Goal: Task Accomplishment & Management: Use online tool/utility

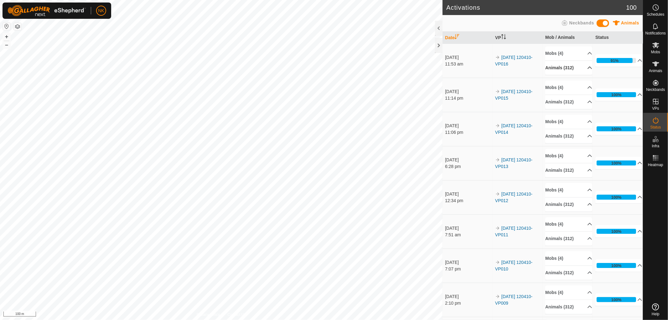
click at [568, 69] on p-accordion-header "Animals (312)" at bounding box center [569, 68] width 47 height 14
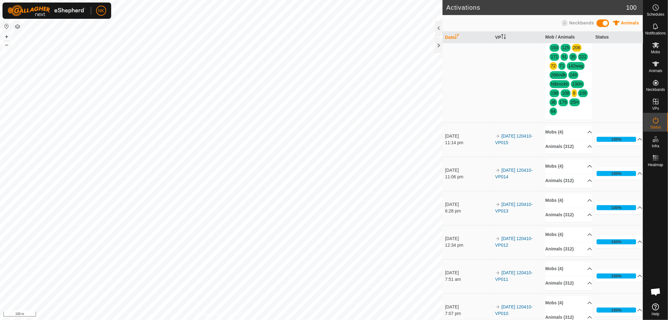
scroll to position [1010, 0]
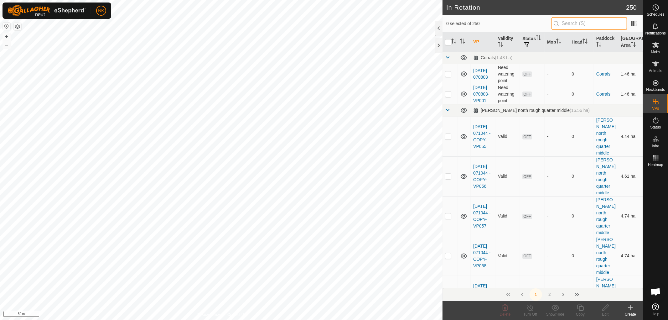
click at [583, 21] on input "text" at bounding box center [590, 23] width 76 height 13
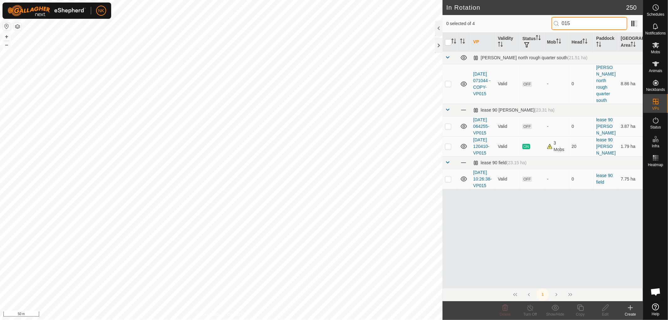
type input "015"
click at [446, 149] on p-checkbox at bounding box center [448, 146] width 6 height 5
click at [447, 149] on p-checkbox at bounding box center [448, 146] width 6 height 5
checkbox input "false"
click at [578, 19] on input "015" at bounding box center [590, 23] width 76 height 13
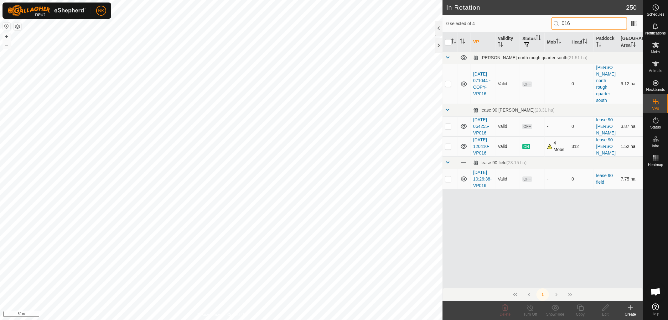
type input "016"
click at [449, 149] on p-checkbox at bounding box center [448, 146] width 6 height 5
checkbox input "true"
click at [582, 307] on icon at bounding box center [581, 308] width 8 height 8
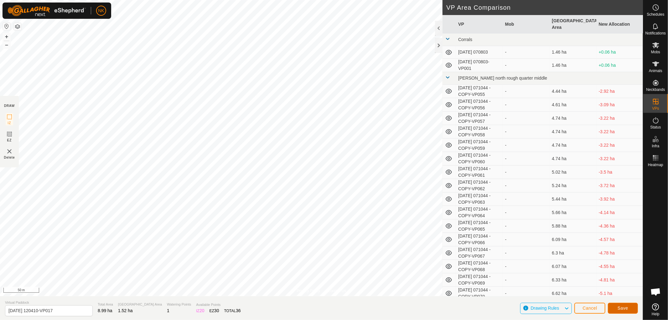
click at [625, 305] on button "Save" at bounding box center [623, 308] width 30 height 11
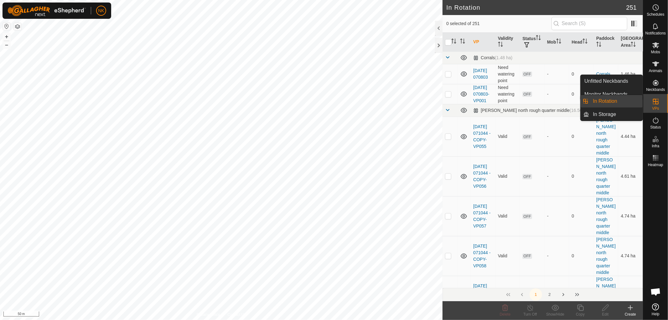
click at [606, 102] on link "In Rotation" at bounding box center [617, 101] width 54 height 13
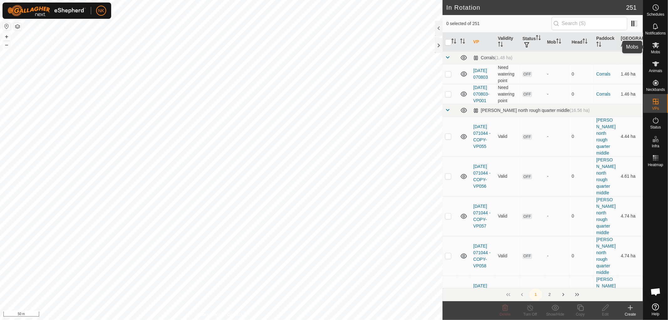
click at [655, 46] on icon at bounding box center [656, 45] width 8 height 8
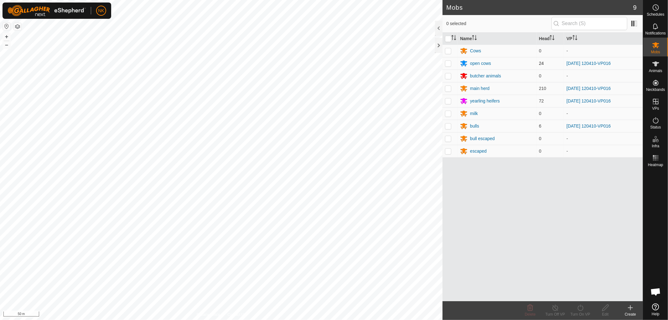
click at [449, 67] on td at bounding box center [450, 63] width 15 height 13
checkbox input "true"
drag, startPoint x: 450, startPoint y: 89, endPoint x: 450, endPoint y: 96, distance: 6.6
click at [449, 89] on p-checkbox at bounding box center [448, 88] width 6 height 5
checkbox input "true"
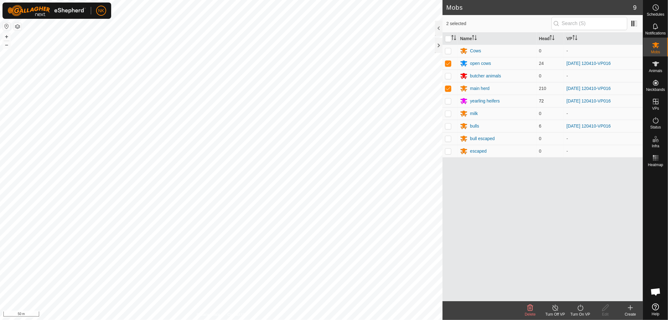
click at [450, 100] on p-checkbox at bounding box center [448, 100] width 6 height 5
checkbox input "true"
click at [445, 126] on p-checkbox at bounding box center [448, 125] width 6 height 5
checkbox input "true"
click at [582, 314] on div "Turn On VP" at bounding box center [580, 314] width 25 height 6
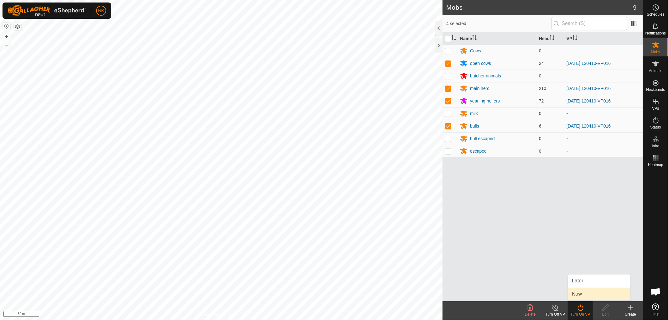
click at [577, 288] on link "Now" at bounding box center [599, 294] width 62 height 13
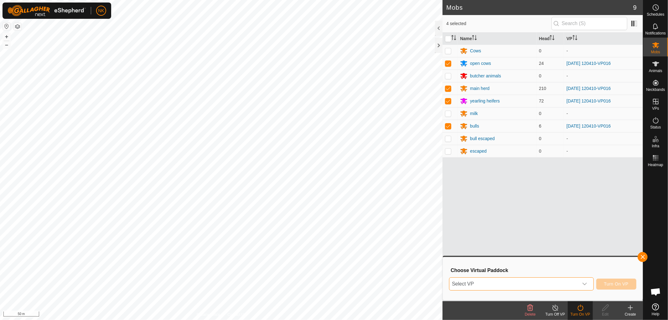
click at [564, 284] on span "Select VP" at bounding box center [514, 284] width 129 height 13
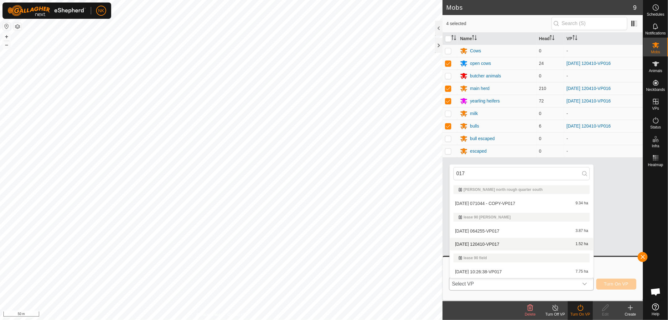
type input "017"
click at [508, 240] on li "2025-09-30 120410-VP017 1.52 ha" at bounding box center [522, 244] width 144 height 13
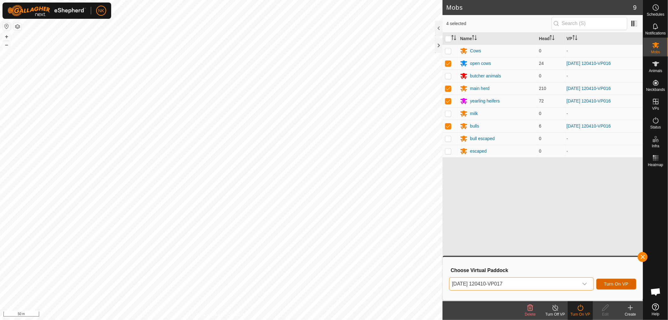
click at [609, 281] on span "Turn On VP" at bounding box center [616, 283] width 24 height 5
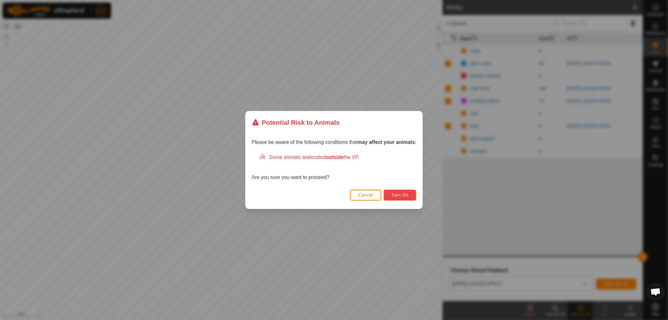
click at [402, 195] on span "Turn On" at bounding box center [400, 194] width 17 height 5
